Goal: Task Accomplishment & Management: Manage account settings

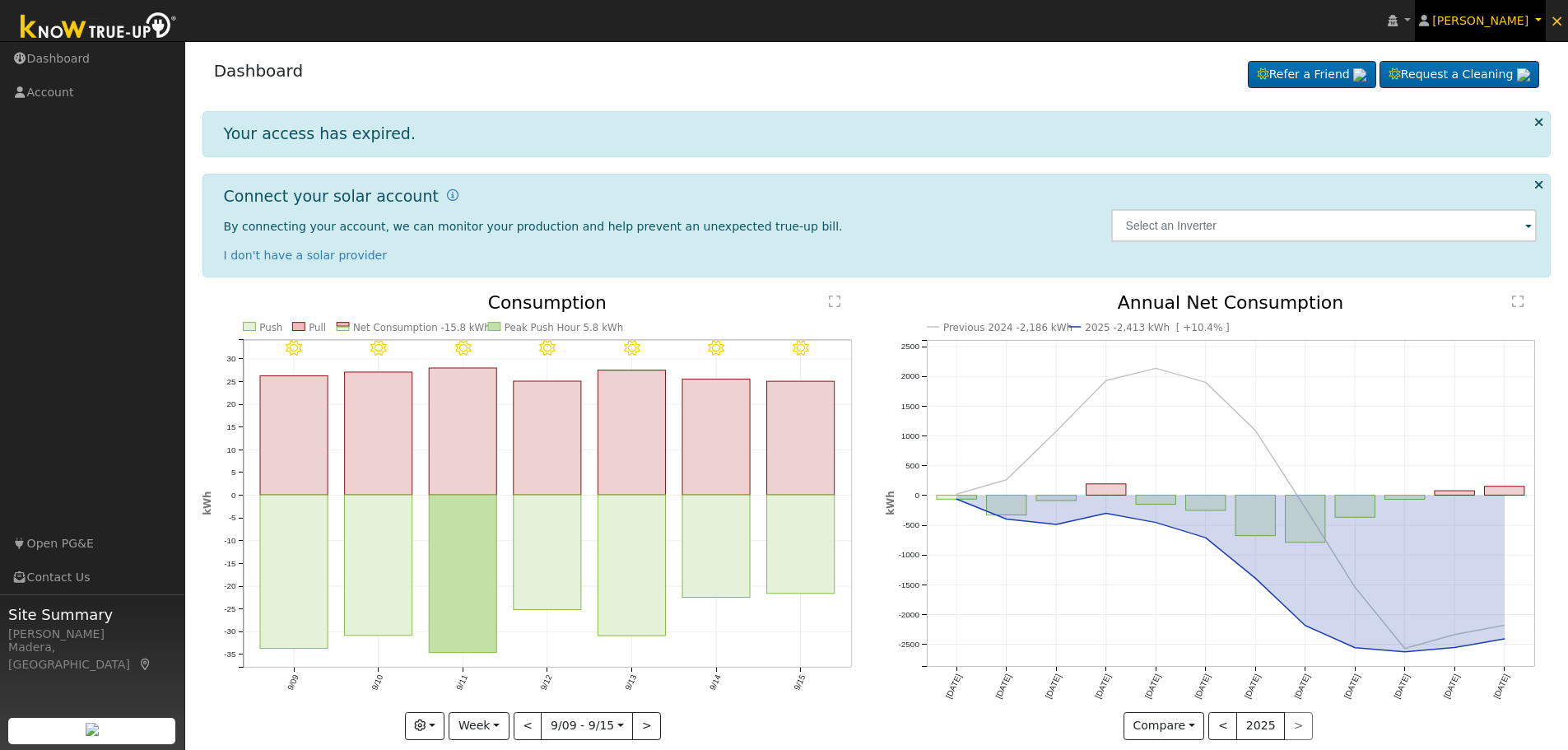
click at [1542, 18] on link "[PERSON_NAME]" at bounding box center [1480, 21] width 132 height 41
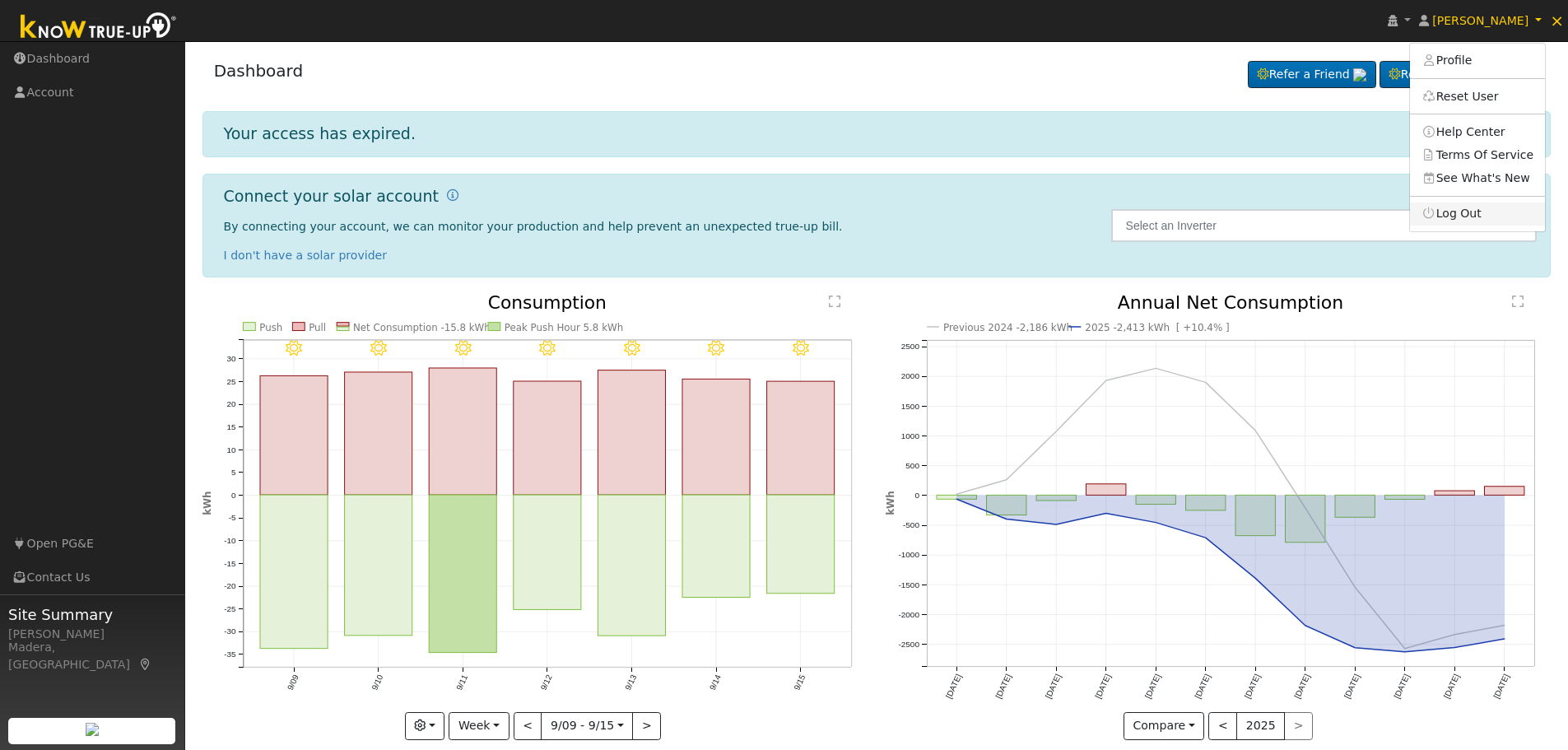
click at [1479, 208] on link "Log Out" at bounding box center [1477, 214] width 135 height 23
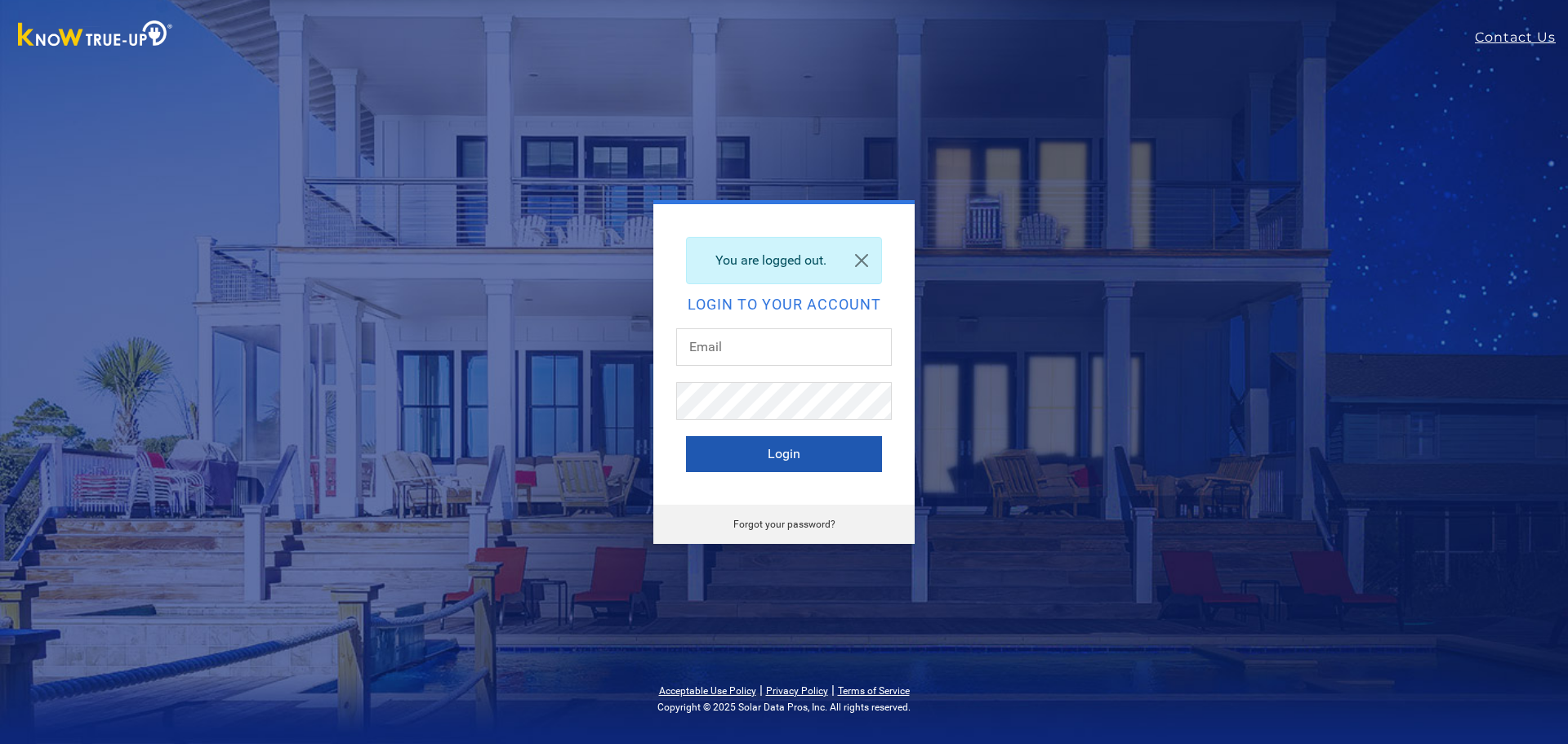
type input "[EMAIL_ADDRESS][DOMAIN_NAME]"
click at [811, 449] on button "Login" at bounding box center [784, 453] width 196 height 36
